Goal: Information Seeking & Learning: Learn about a topic

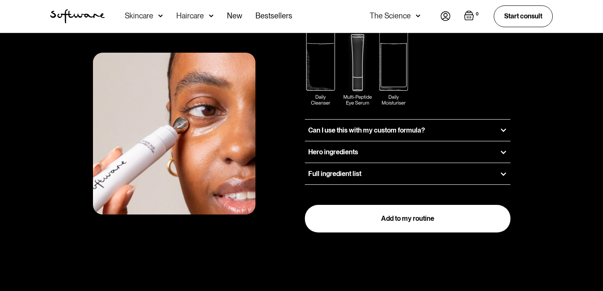
scroll to position [1069, 0]
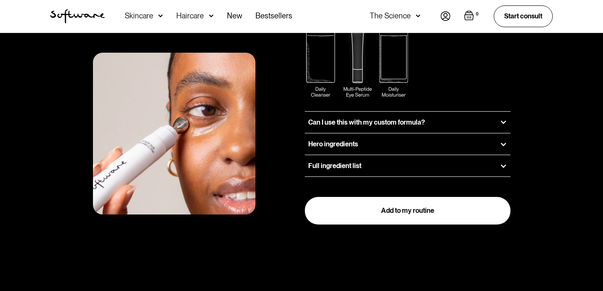
click at [347, 118] on h3 "Can I use this with my custom formula?" at bounding box center [366, 122] width 117 height 8
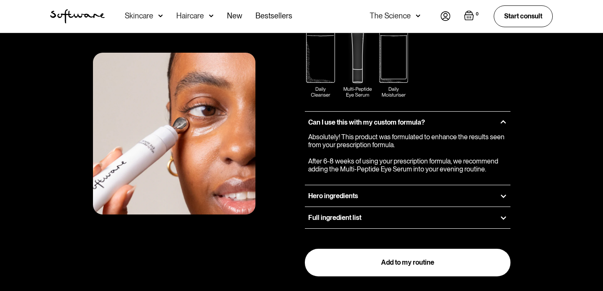
click at [348, 118] on h3 "Can I use this with my custom formula?" at bounding box center [366, 122] width 117 height 8
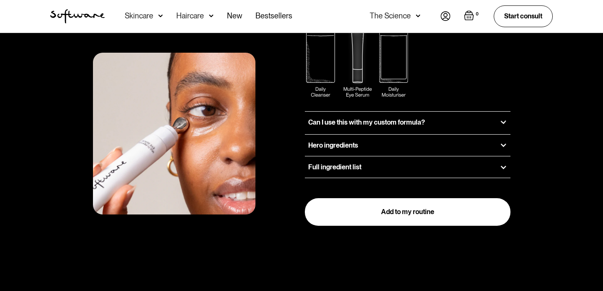
click at [348, 118] on h3 "Can I use this with my custom formula?" at bounding box center [366, 122] width 117 height 8
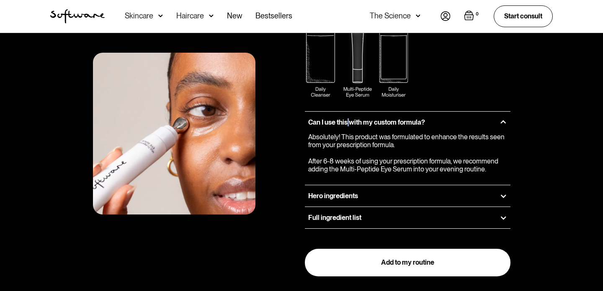
click at [348, 118] on h3 "Can I use this with my custom formula?" at bounding box center [366, 122] width 117 height 8
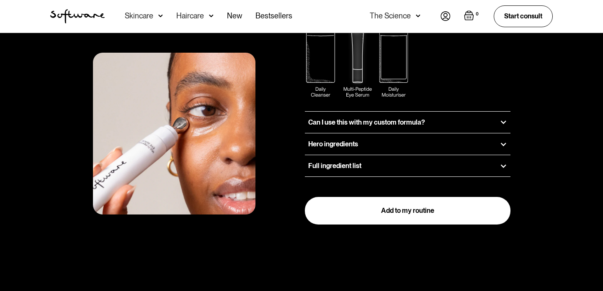
click at [351, 140] on h3 "Hero ingredients" at bounding box center [333, 144] width 50 height 8
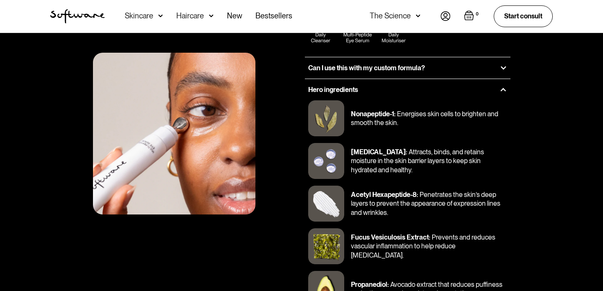
scroll to position [1107, 0]
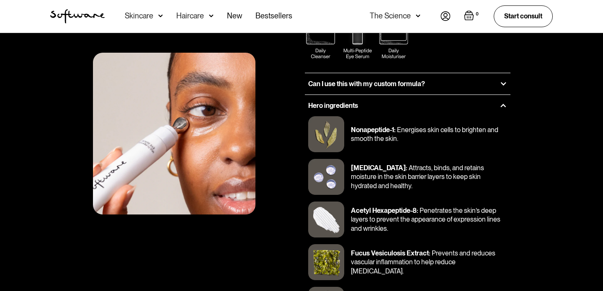
click at [342, 102] on h3 "Hero ingredients" at bounding box center [333, 106] width 50 height 8
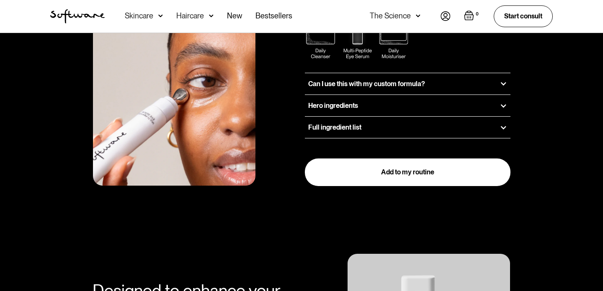
click at [345, 117] on div "Full ingredient list" at bounding box center [408, 127] width 206 height 21
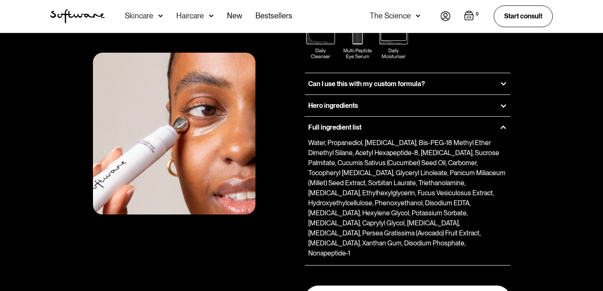
click at [345, 117] on div "Full ingredient list" at bounding box center [408, 127] width 206 height 21
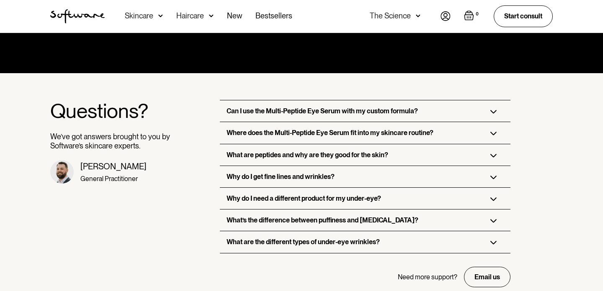
scroll to position [1491, 0]
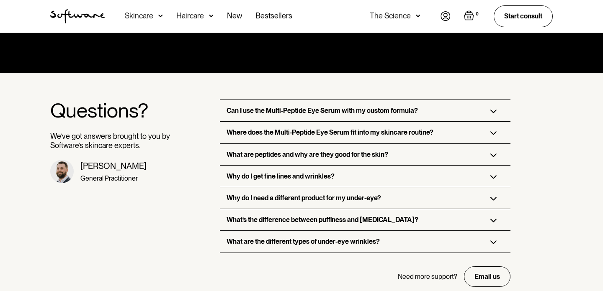
click at [375, 100] on div "Can I use the Multi-Peptide Eye Serum with my custom formula?" at bounding box center [365, 110] width 290 height 21
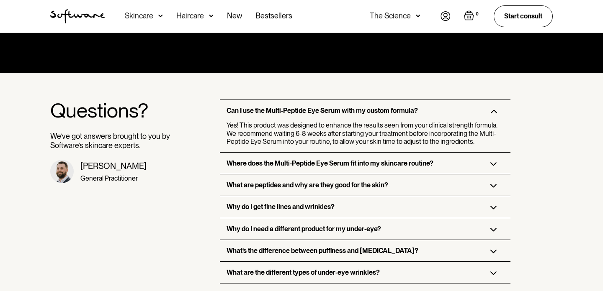
click at [355, 107] on h3 "Can I use the Multi-Peptide Eye Serum with my custom formula?" at bounding box center [321, 111] width 191 height 8
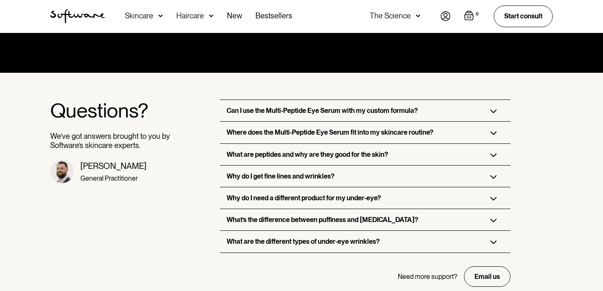
click at [340, 122] on div "Where does the Multi-Peptide Eye Serum fit into my skincare routine?" at bounding box center [365, 132] width 290 height 21
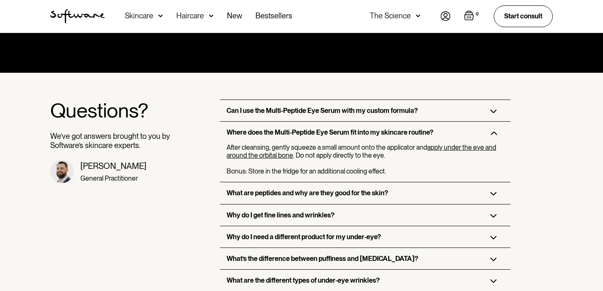
click at [340, 128] on h3 "Where does the Multi-Peptide Eye Serum fit into my skincare routine?" at bounding box center [329, 132] width 207 height 8
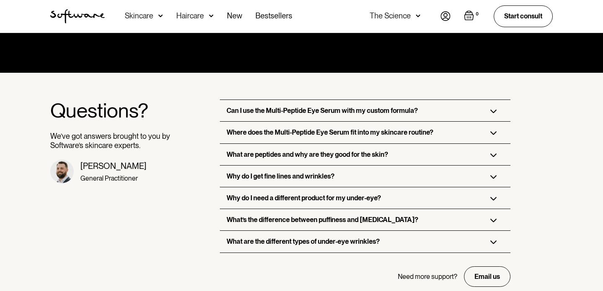
click at [339, 151] on h3 "What are peptides and why are they good for the skin?" at bounding box center [307, 155] width 162 height 8
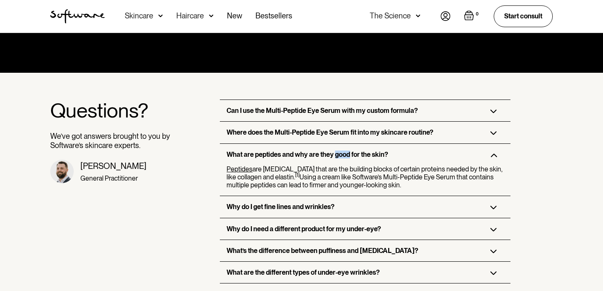
click at [339, 151] on h3 "What are peptides and why are they good for the skin?" at bounding box center [307, 155] width 162 height 8
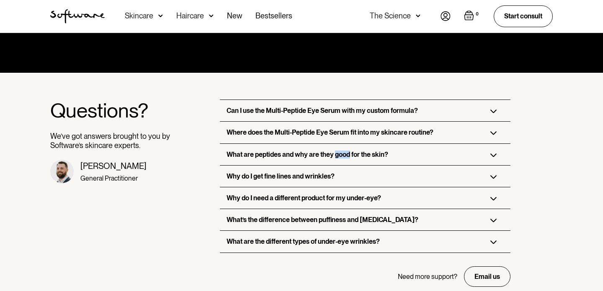
click at [155, 16] on div "Skincare" at bounding box center [144, 16] width 38 height 33
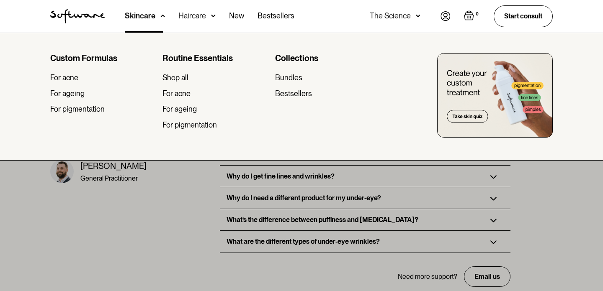
click at [158, 15] on div "Skincare" at bounding box center [145, 16] width 40 height 33
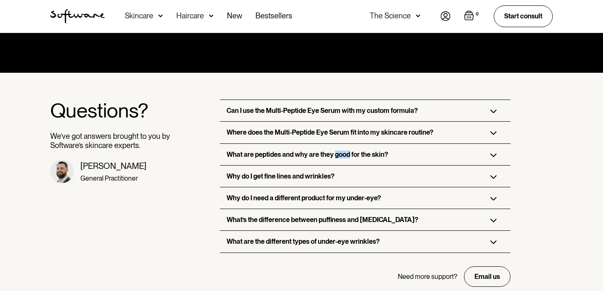
click at [408, 18] on div "The Science" at bounding box center [390, 16] width 41 height 8
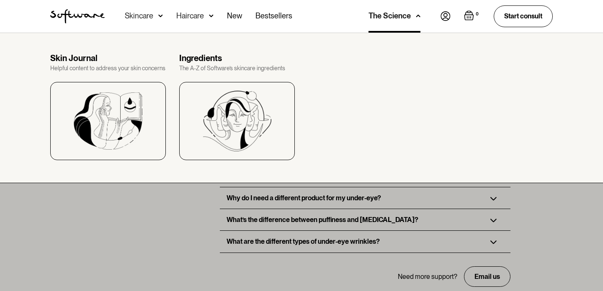
click at [80, 55] on div "Skin Journal" at bounding box center [108, 58] width 116 height 10
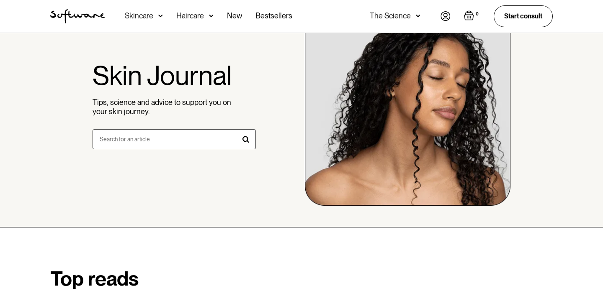
scroll to position [53, 0]
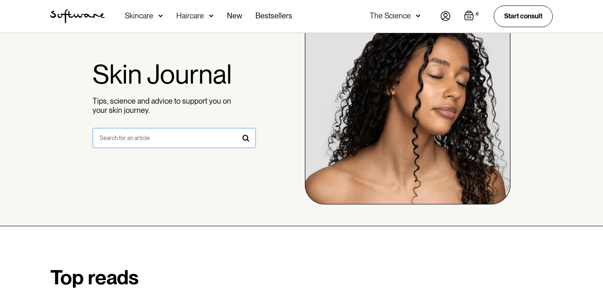
click at [139, 138] on input "search form" at bounding box center [173, 138] width 163 height 20
type input "breastfeed"
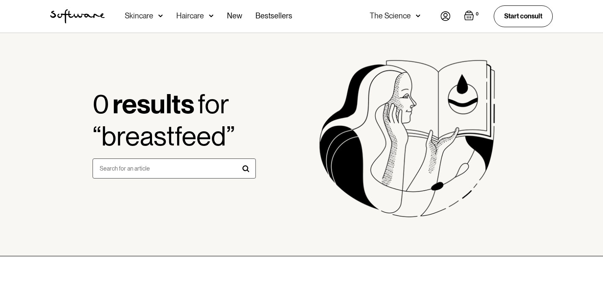
scroll to position [47, 0]
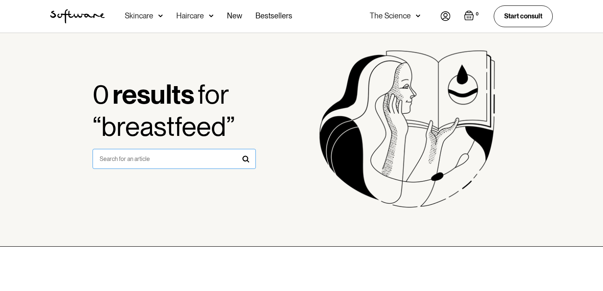
click at [196, 165] on input "search form" at bounding box center [173, 159] width 163 height 20
type input "breastfeeding"
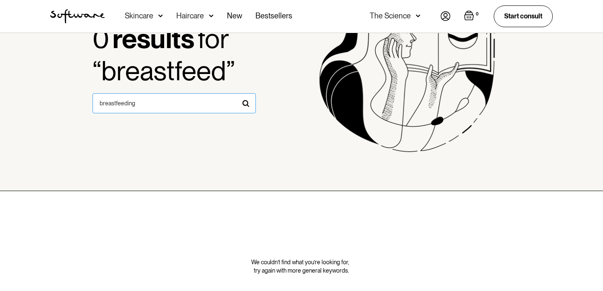
scroll to position [118, 0]
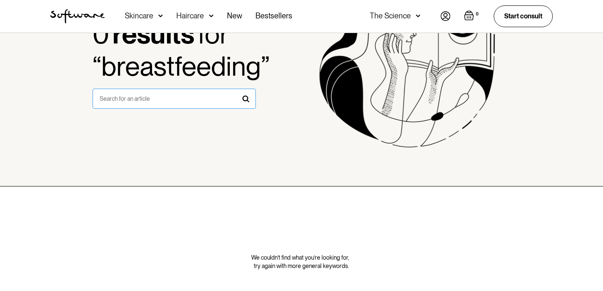
click at [190, 101] on input "search form" at bounding box center [173, 99] width 163 height 20
type input "pregnant"
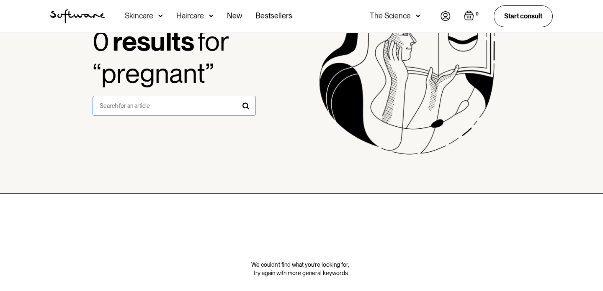
click at [190, 108] on input "search form" at bounding box center [173, 106] width 163 height 20
type input "eye serum"
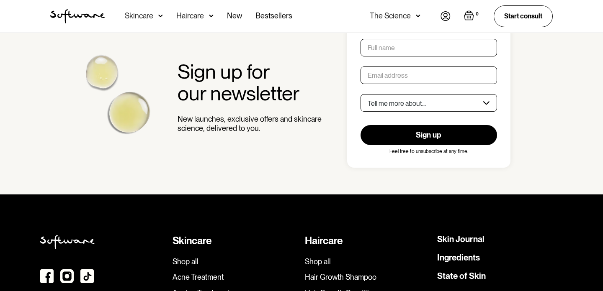
scroll to position [585, 0]
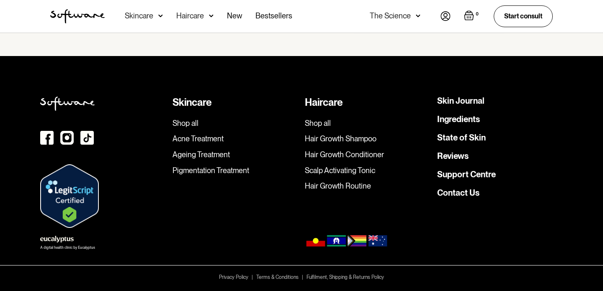
click at [459, 99] on link "Skin Journal" at bounding box center [460, 101] width 47 height 8
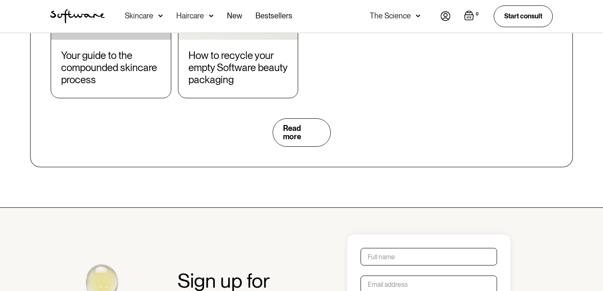
scroll to position [1265, 0]
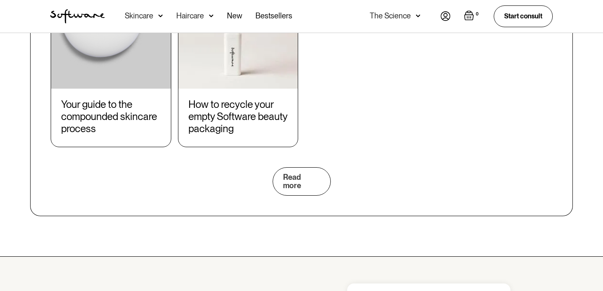
click at [313, 171] on link "Read more" at bounding box center [301, 181] width 58 height 28
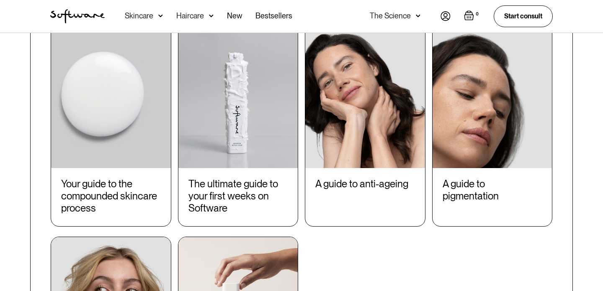
scroll to position [299, 0]
